Goal: Information Seeking & Learning: Learn about a topic

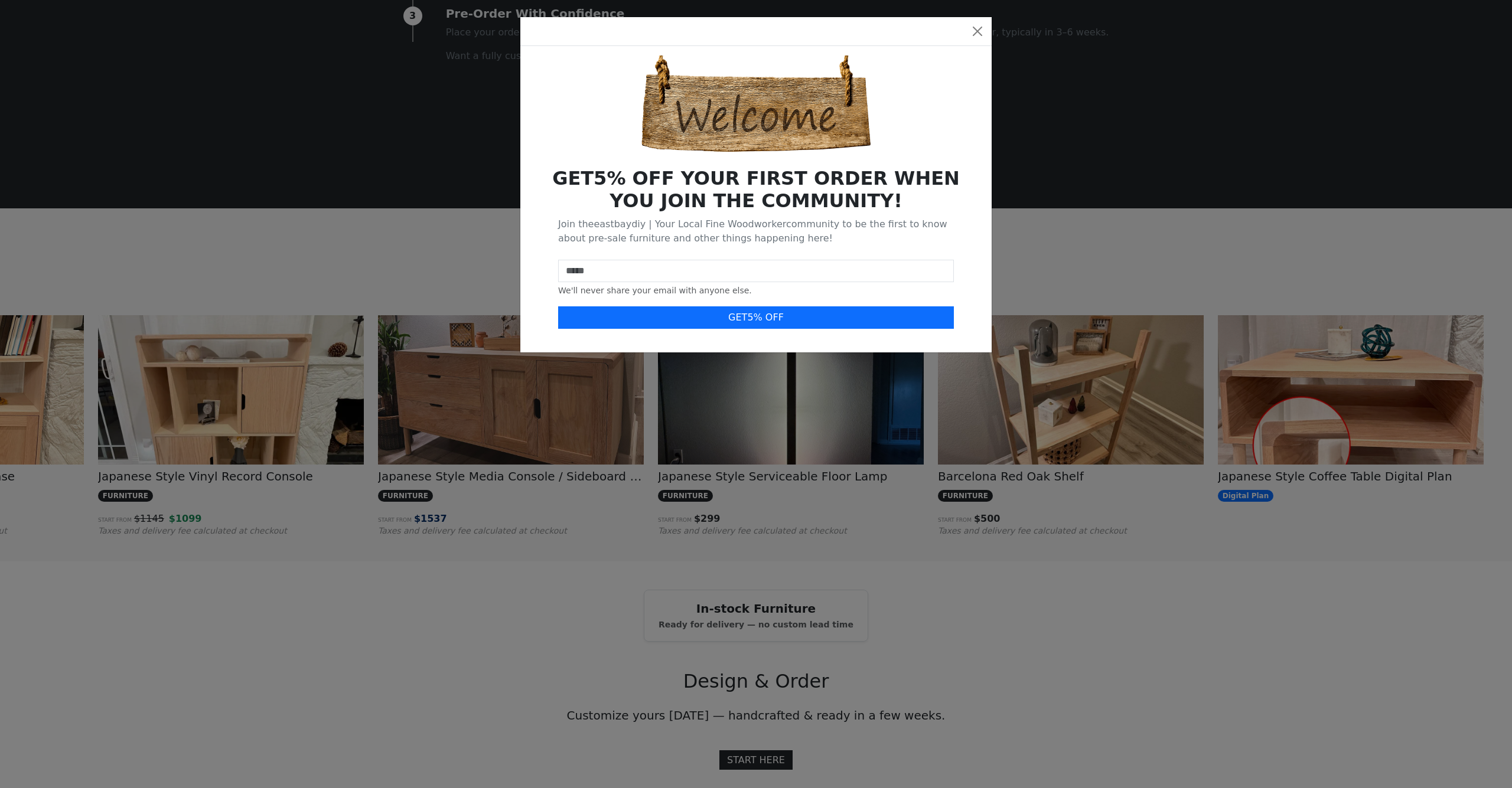
scroll to position [0, 2436]
drag, startPoint x: 975, startPoint y: 32, endPoint x: 984, endPoint y: 36, distance: 9.8
click at [975, 32] on button "Close" at bounding box center [978, 31] width 19 height 19
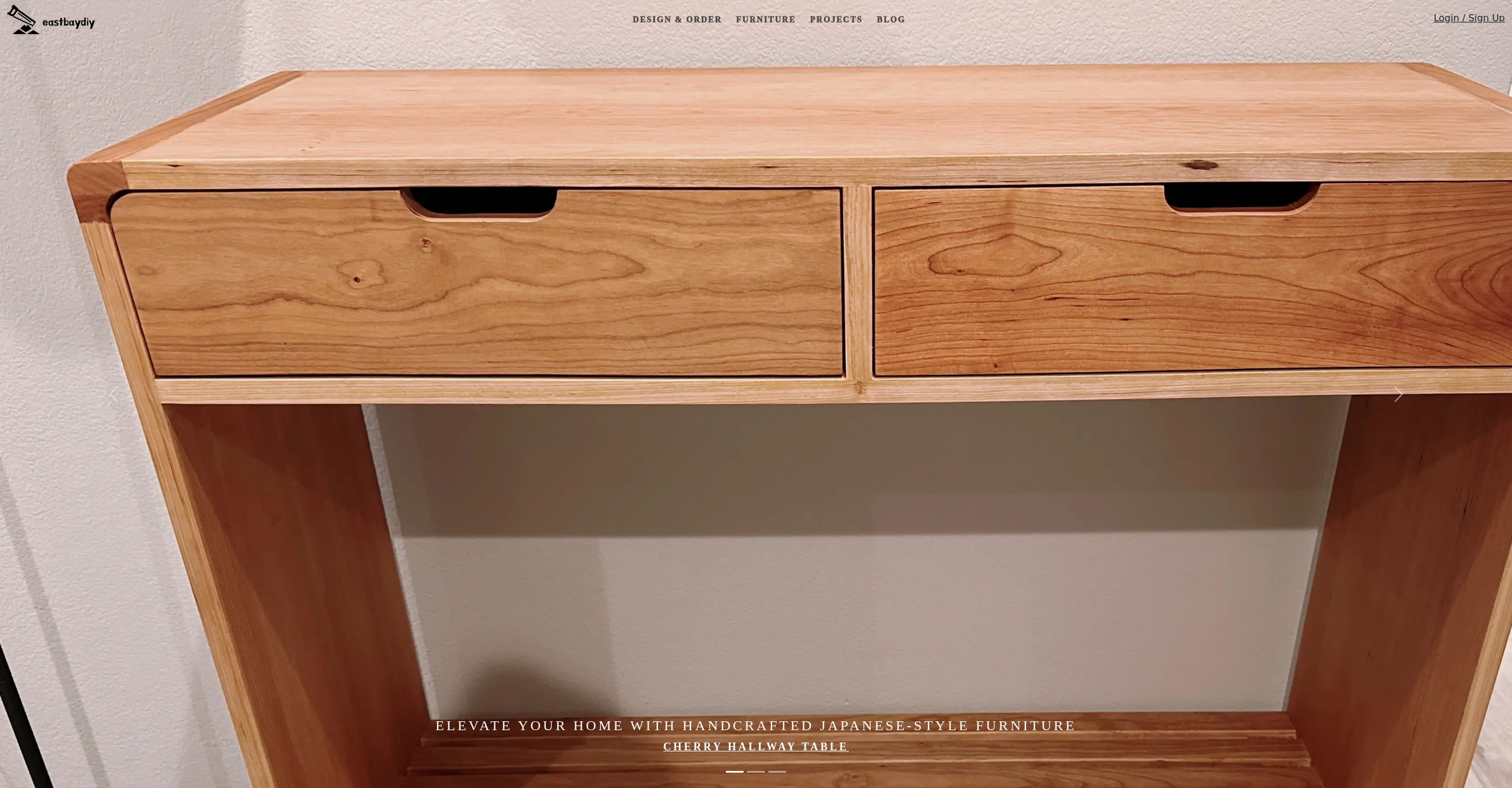
scroll to position [0, 0]
click at [827, 21] on link "Projects" at bounding box center [835, 19] width 62 height 22
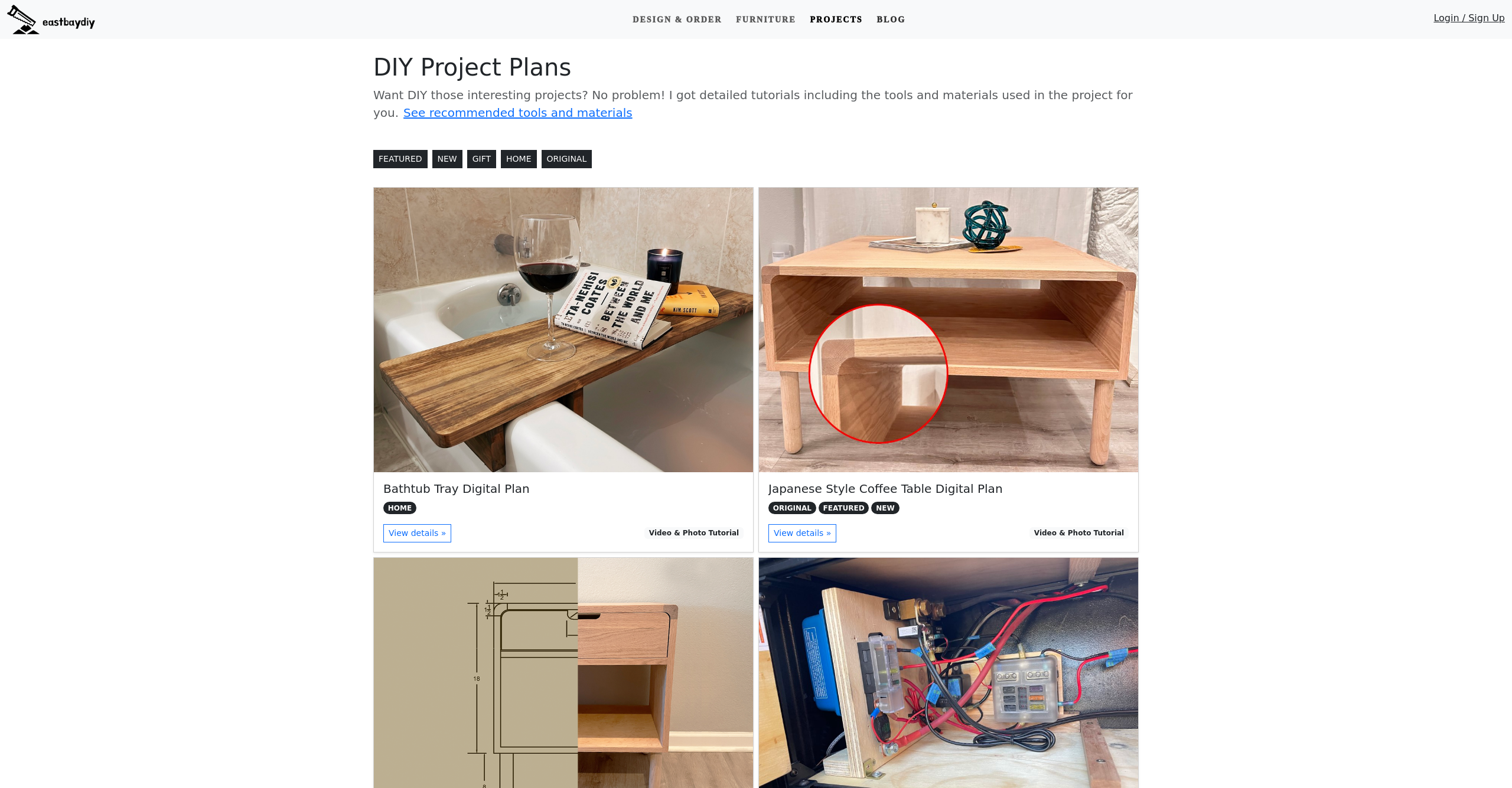
click at [888, 19] on link "Blog" at bounding box center [892, 19] width 38 height 22
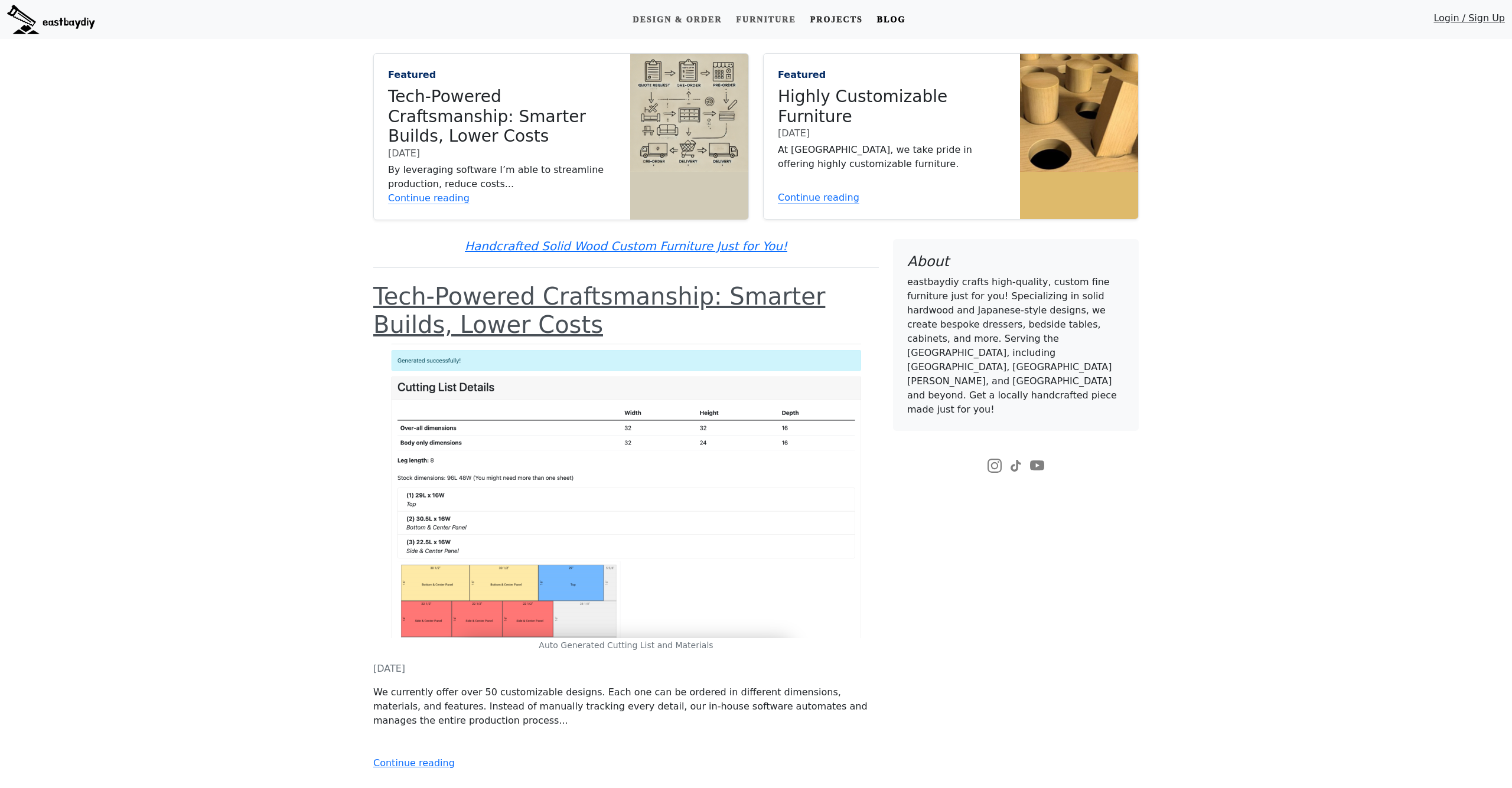
click at [836, 17] on link "Projects" at bounding box center [835, 19] width 62 height 22
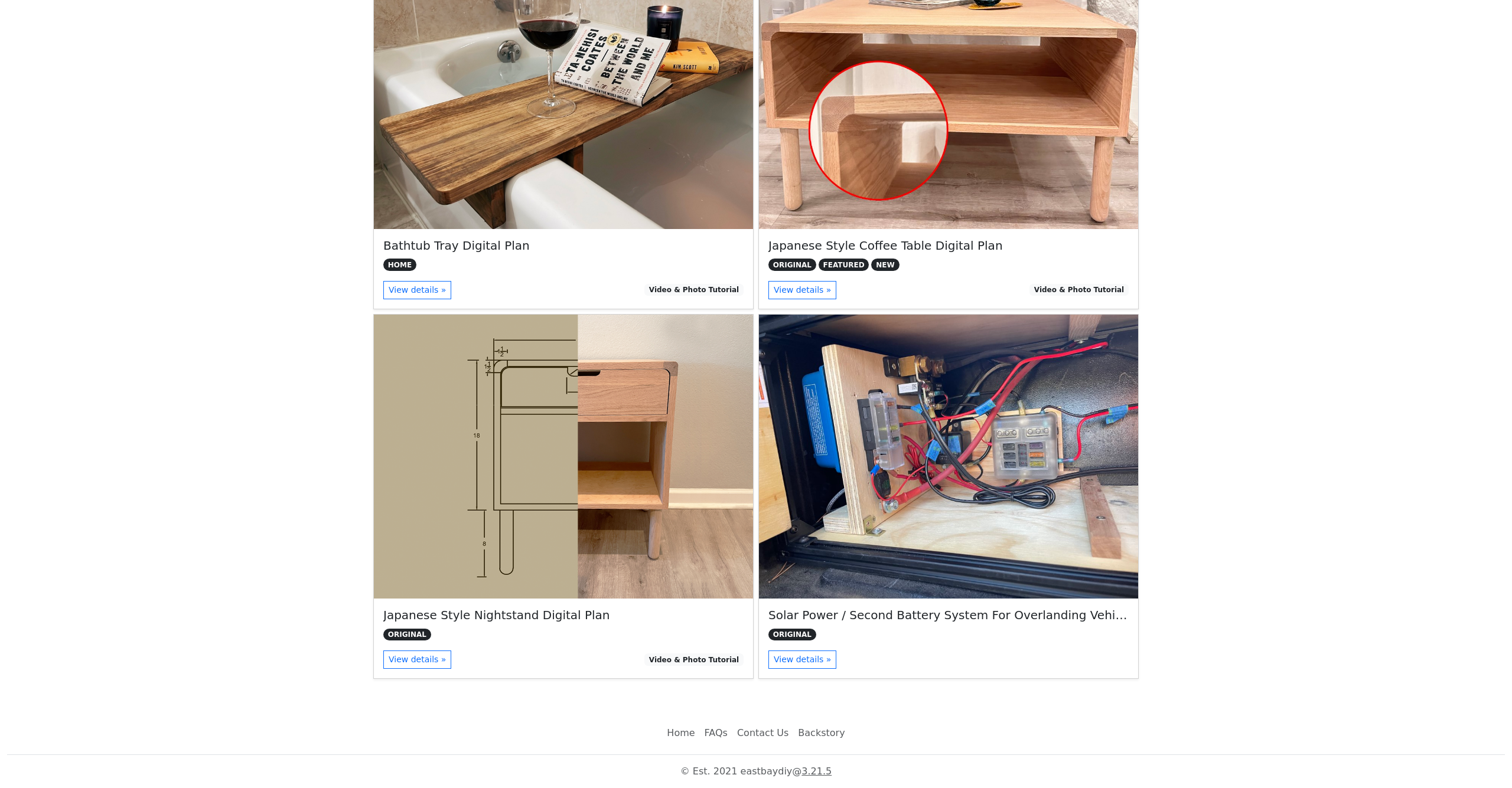
scroll to position [243, 0]
click at [949, 615] on h5 "Solar Power / Second Battery System For Overlanding Vehicle" at bounding box center [948, 615] width 361 height 14
click at [953, 626] on div "Solar Power / Second Battery System For Overlanding Vehicle ORIGINAL View detai…" at bounding box center [948, 639] width 379 height 80
click at [793, 661] on link "View details »" at bounding box center [802, 659] width 68 height 18
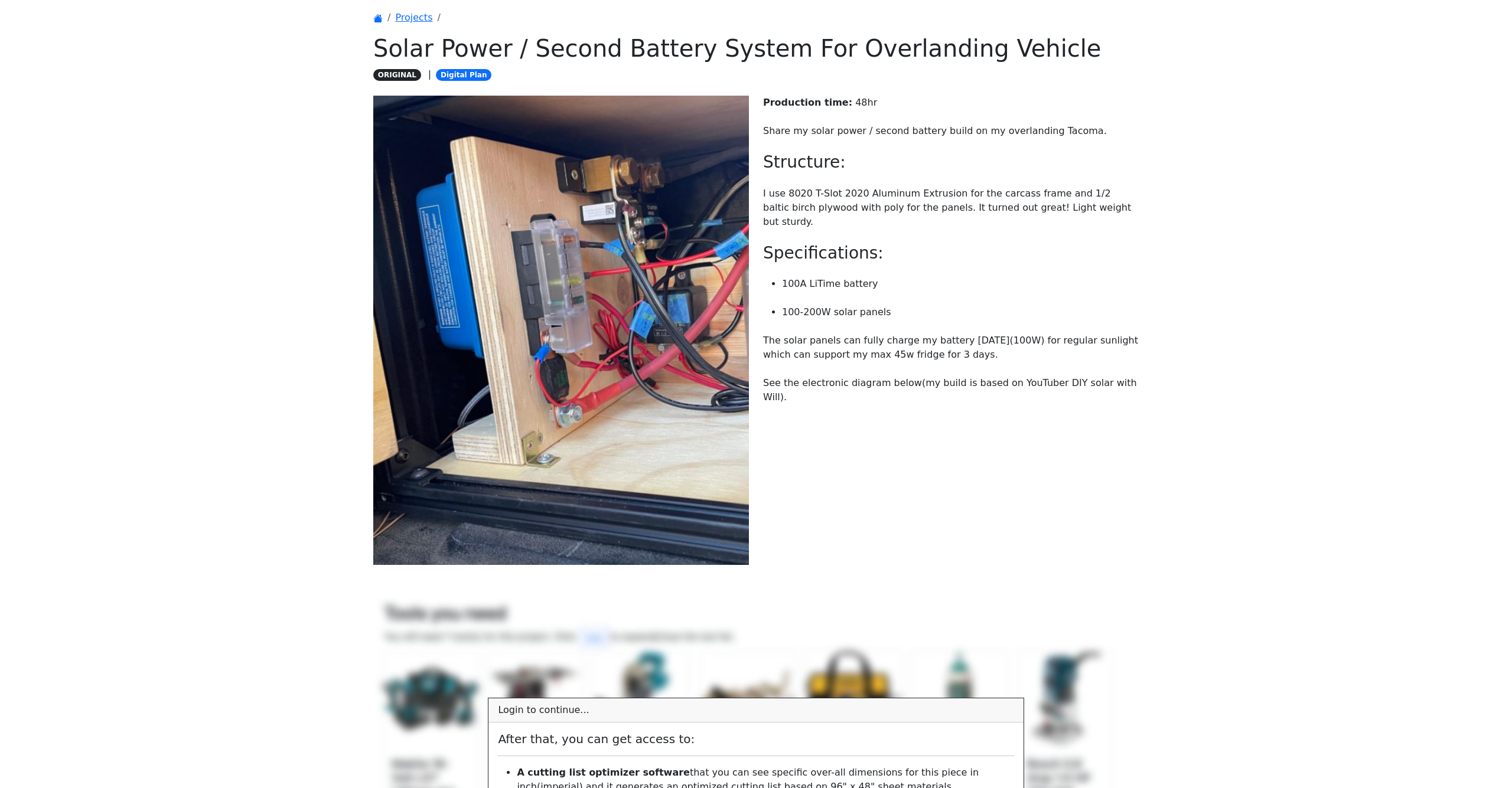
scroll to position [50, 0]
